Goal: Transaction & Acquisition: Obtain resource

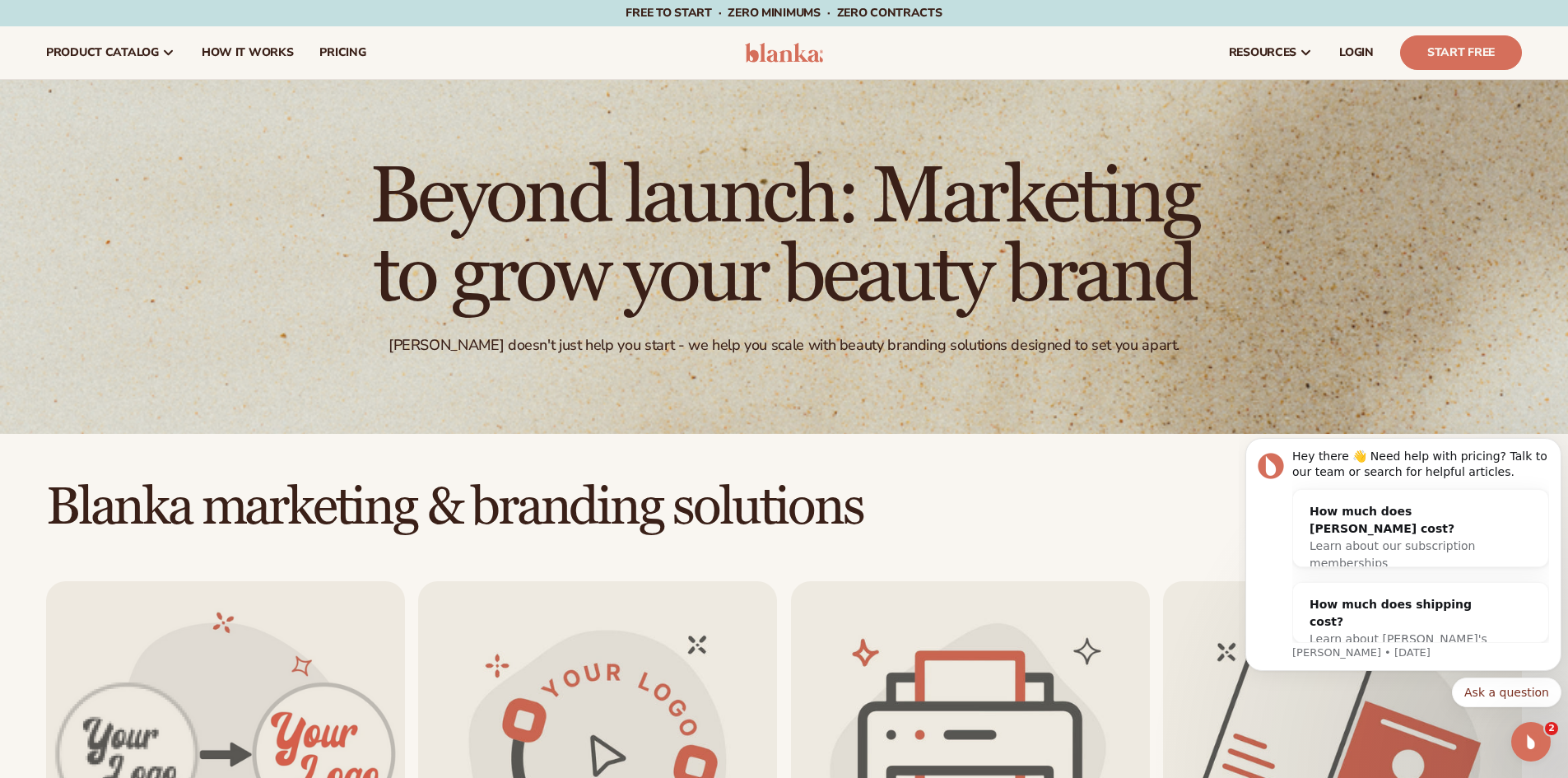
drag, startPoint x: 1213, startPoint y: 11, endPoint x: 1196, endPoint y: 19, distance: 18.8
click at [1214, 11] on div "Free to start · ZERO minimums · ZERO contracts · Free to start · ZERO minimums …" at bounding box center [783, 13] width 1485 height 26
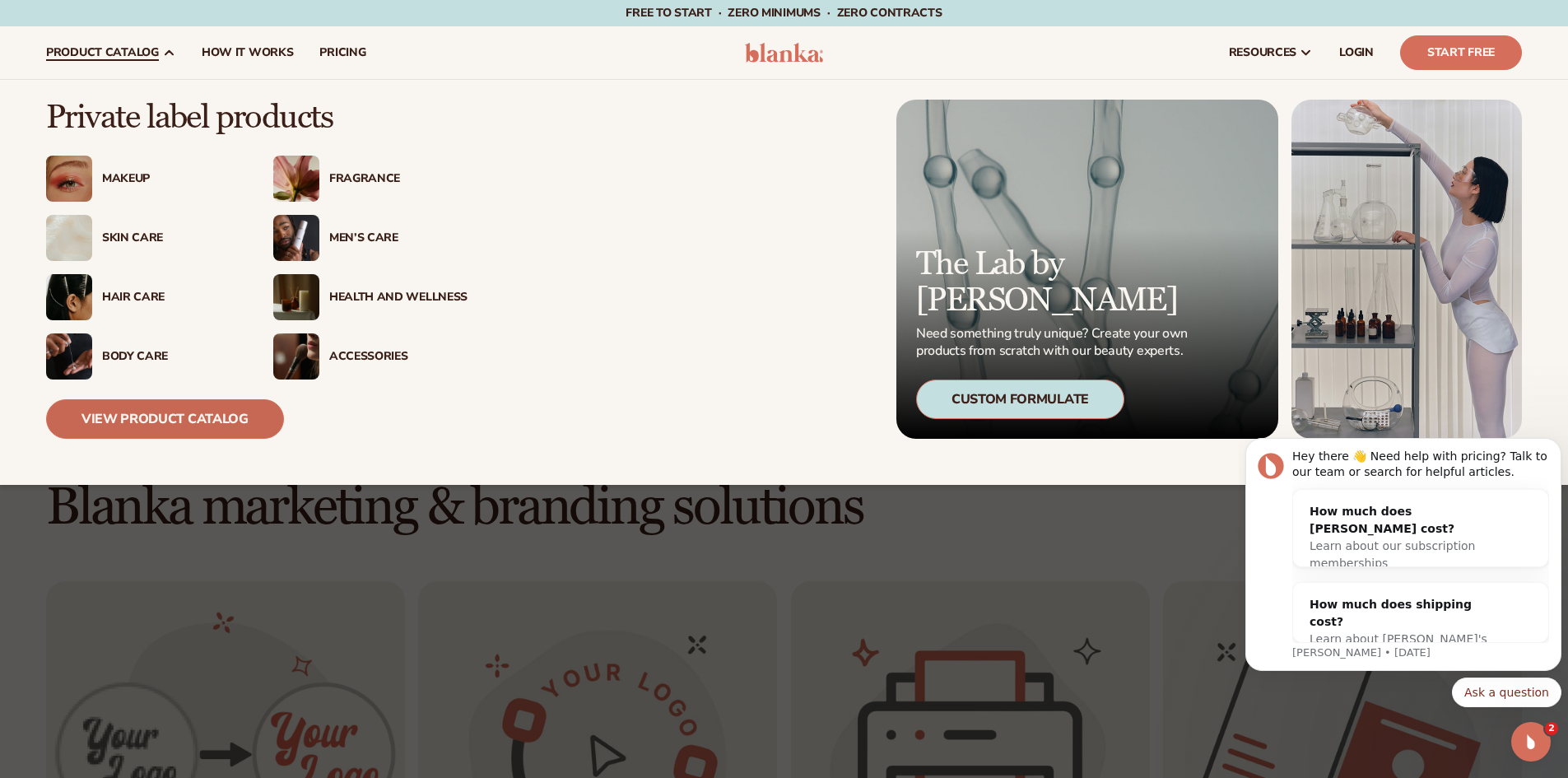
click at [163, 407] on link "View Product Catalog" at bounding box center [165, 419] width 238 height 40
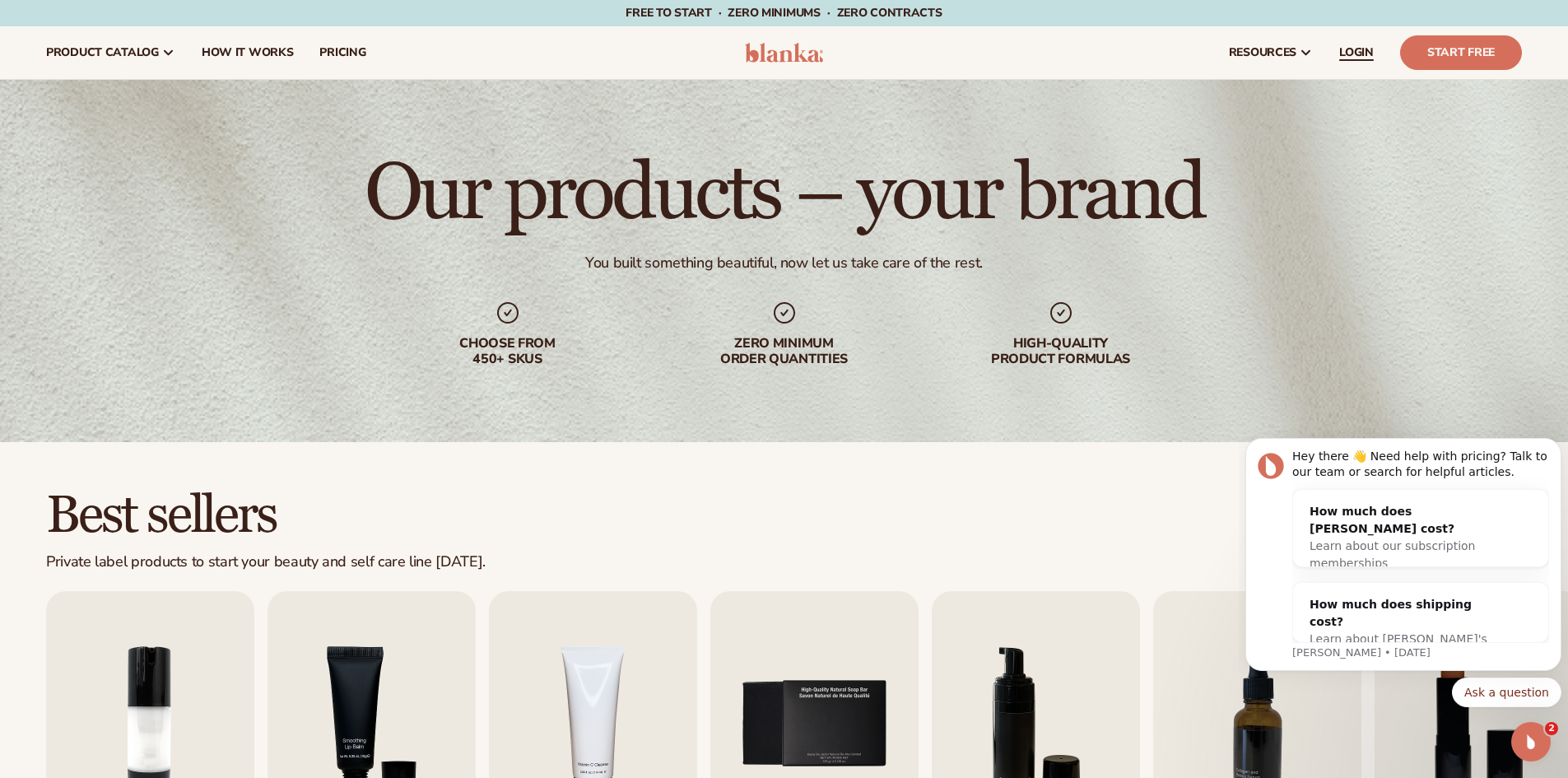
click at [1360, 49] on span "LOGIN" at bounding box center [1357, 53] width 34 height 14
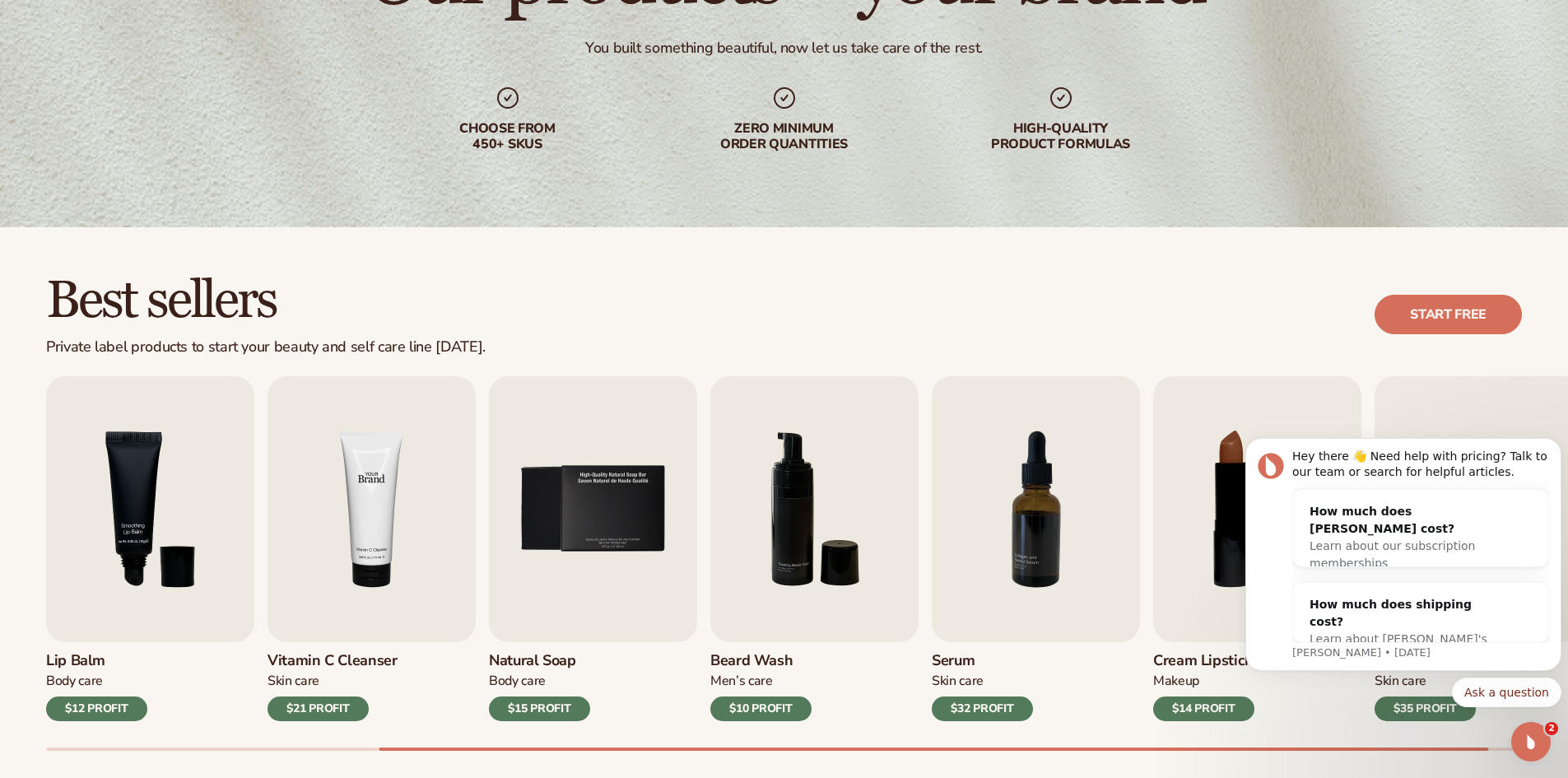
scroll to position [220, 0]
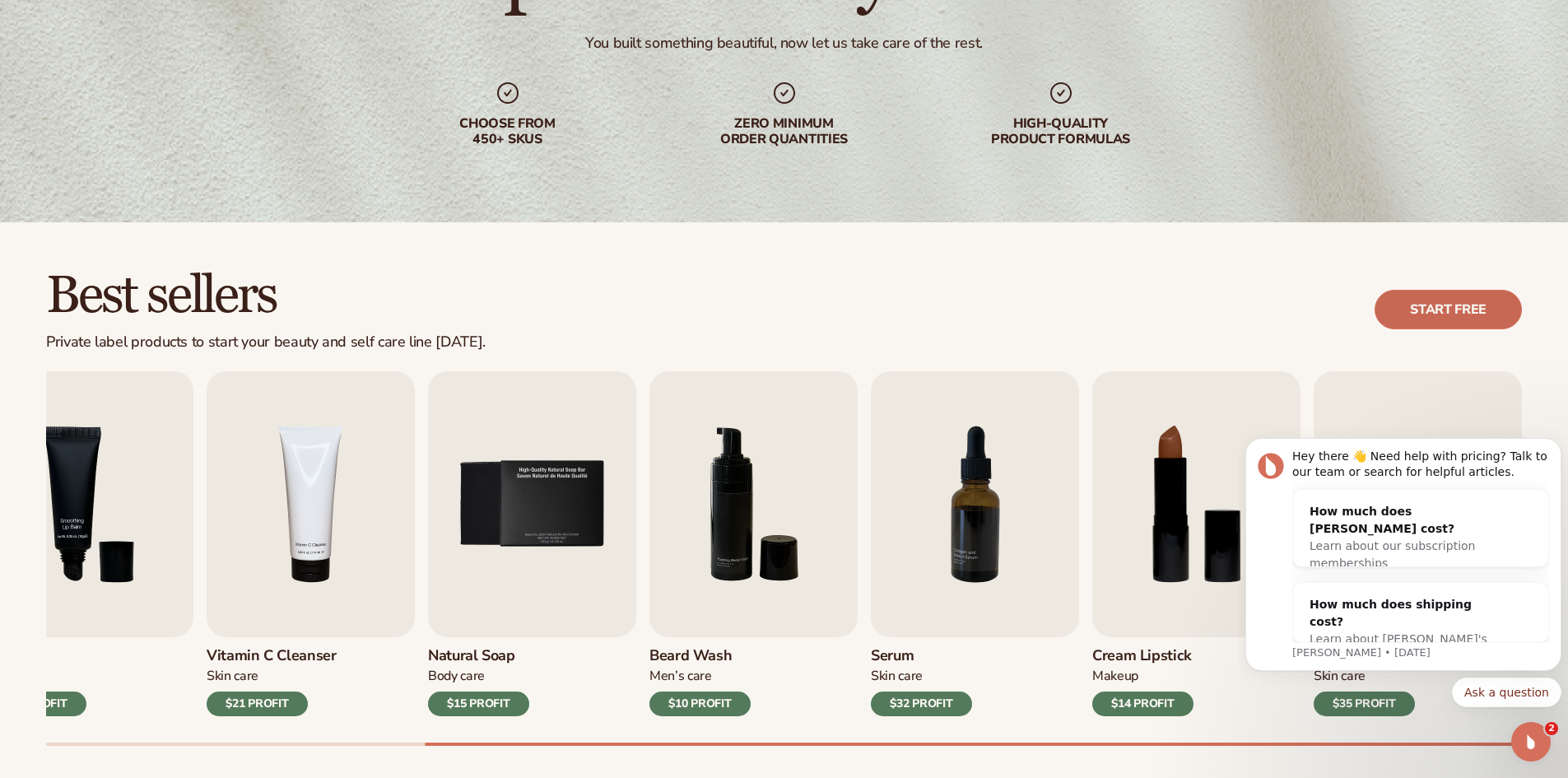
click at [1465, 313] on link "Start free" at bounding box center [1448, 310] width 147 height 40
